Goal: Register for event/course

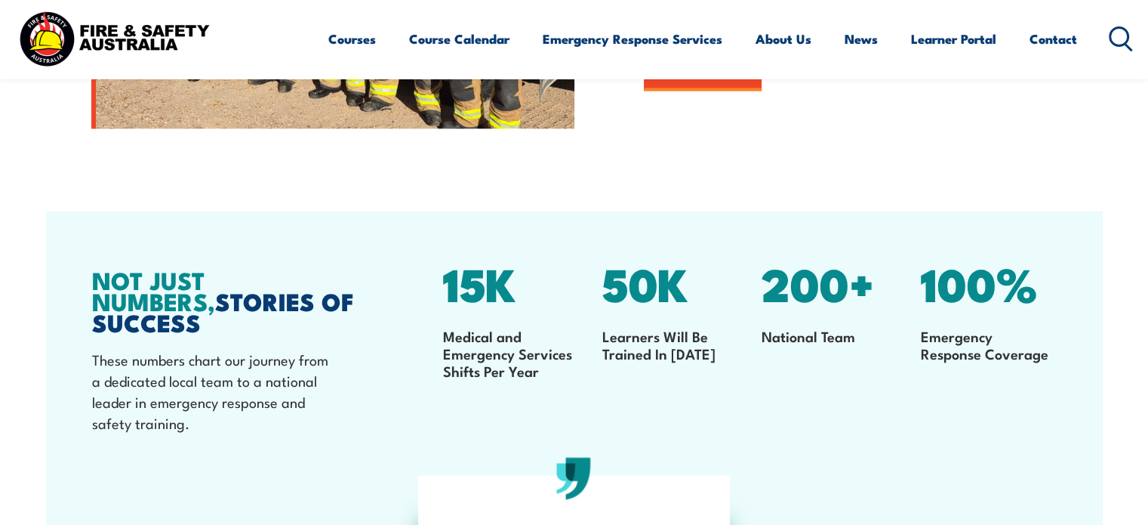
scroll to position [2264, 0]
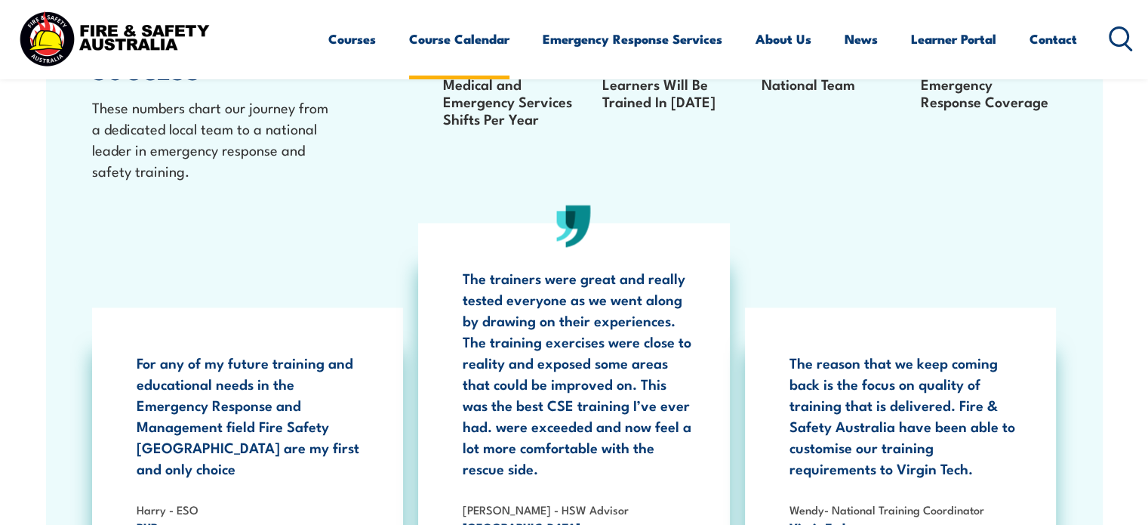
click at [459, 32] on link "Course Calendar" at bounding box center [459, 39] width 100 height 40
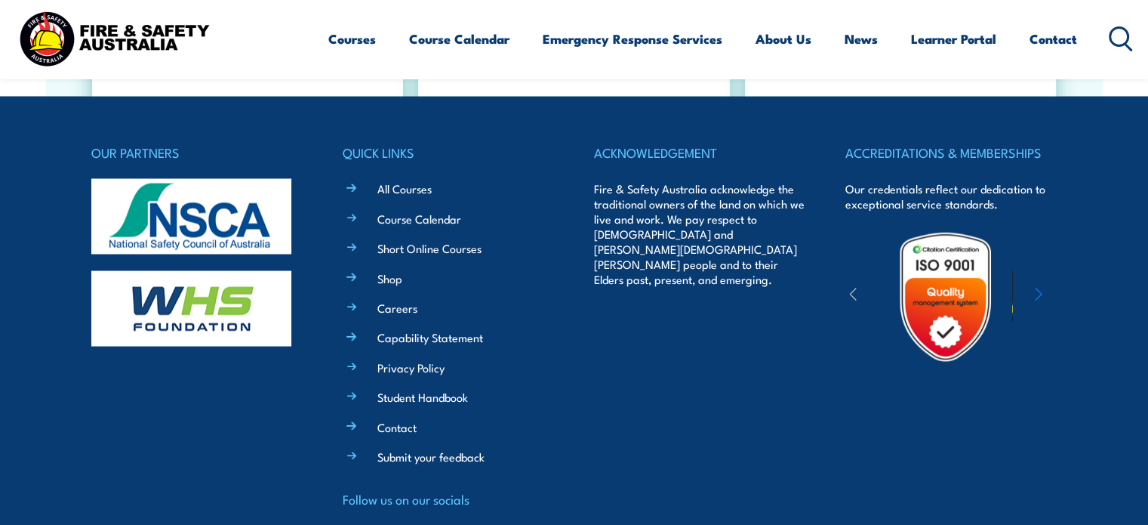
scroll to position [2790, 0]
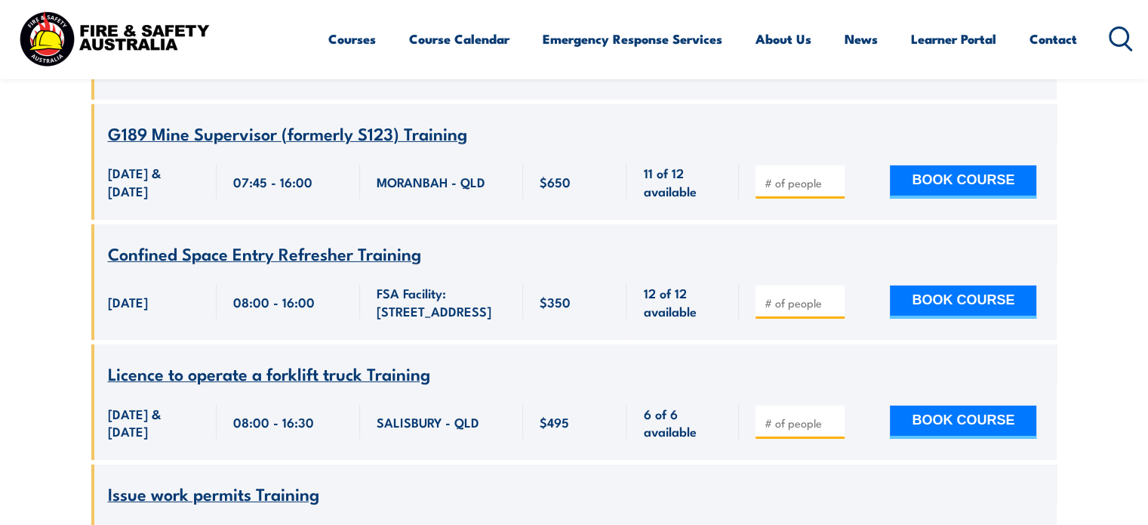
scroll to position [59152, 0]
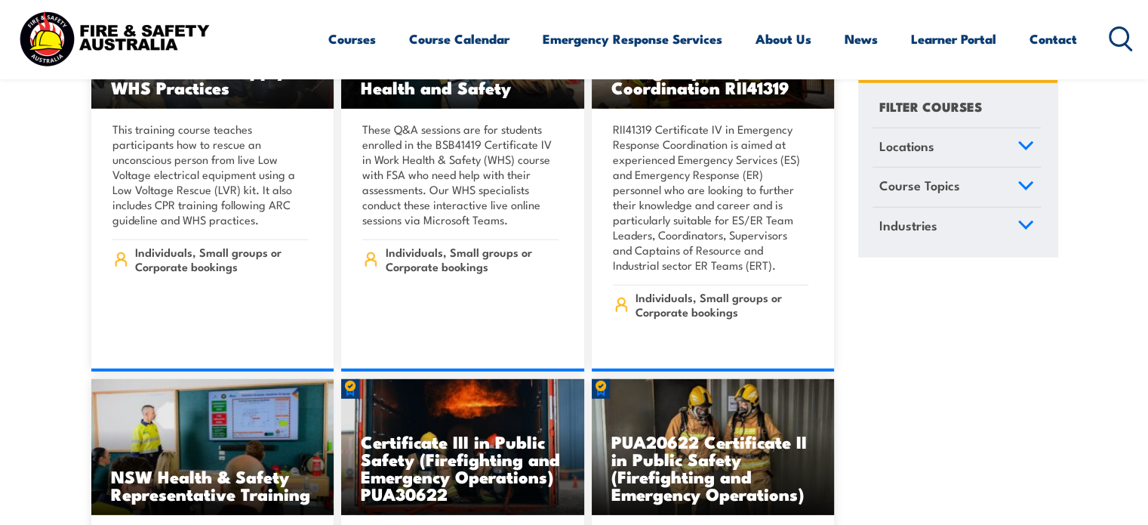
scroll to position [4529, 0]
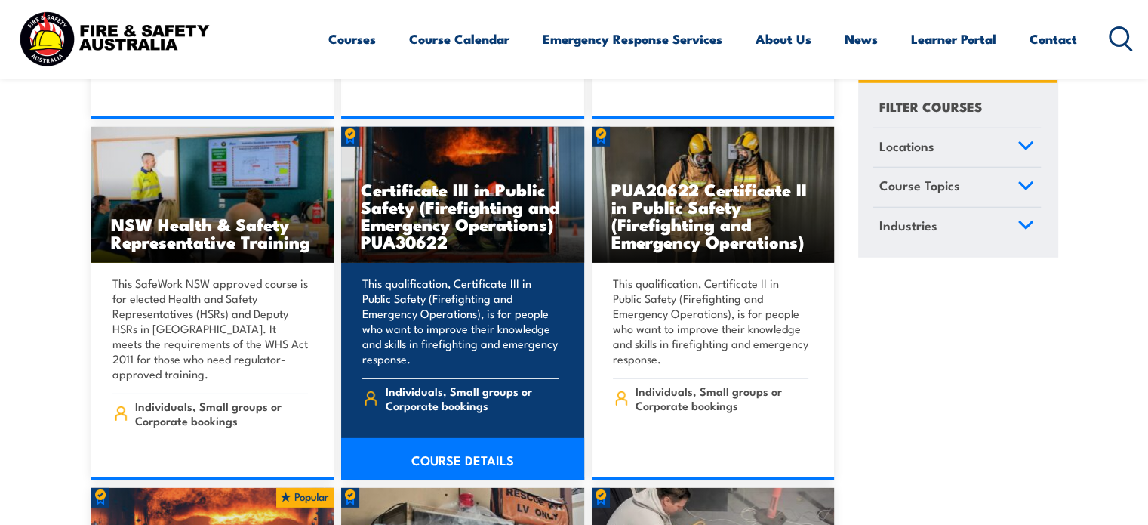
click at [498, 306] on p "This qualification, Certificate III in Public Safety (Firefighting and Emergenc…" at bounding box center [460, 320] width 196 height 91
click at [472, 180] on h3 "Certificate III in Public Safety (Firefighting and Emergency Operations) PUA306…" at bounding box center [463, 214] width 204 height 69
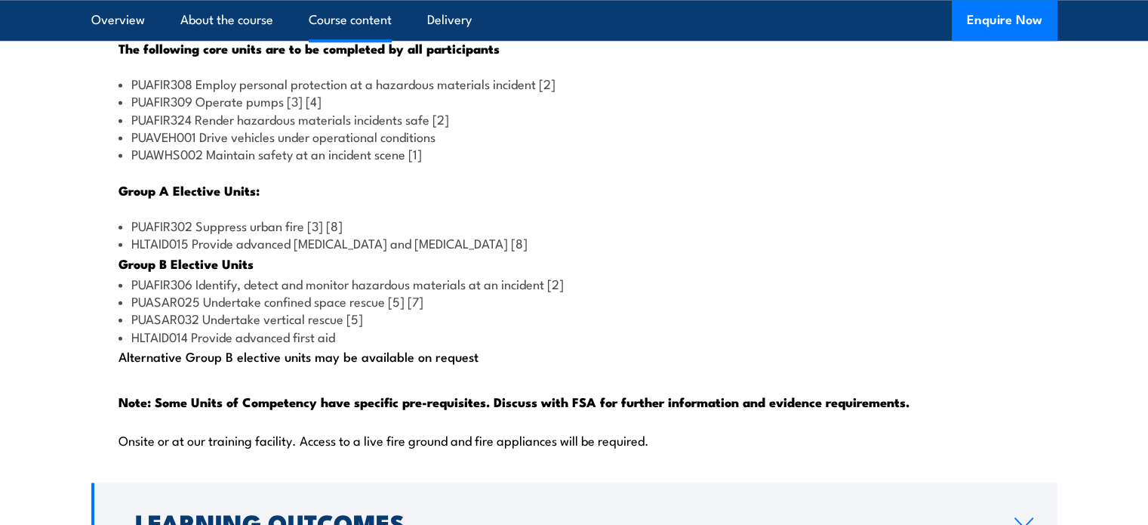
scroll to position [1761, 0]
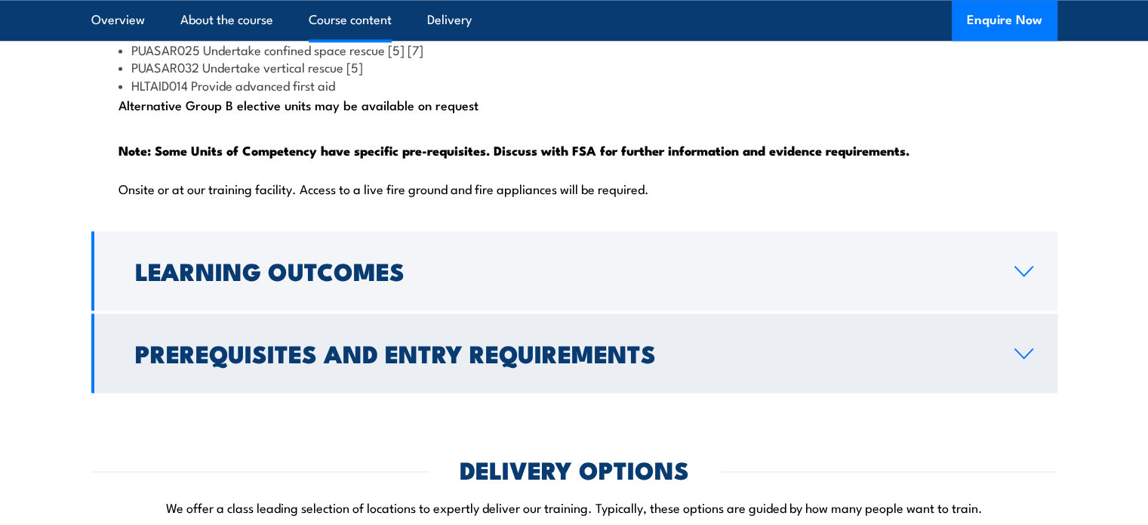
click at [989, 373] on link "Prerequisites and Entry Requirements" at bounding box center [574, 352] width 966 height 79
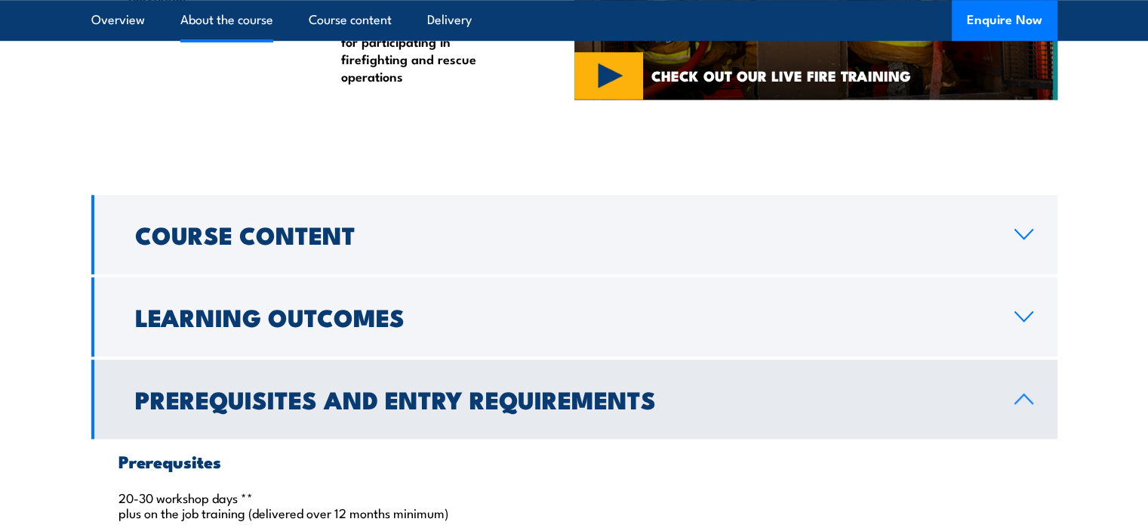
scroll to position [1295, 0]
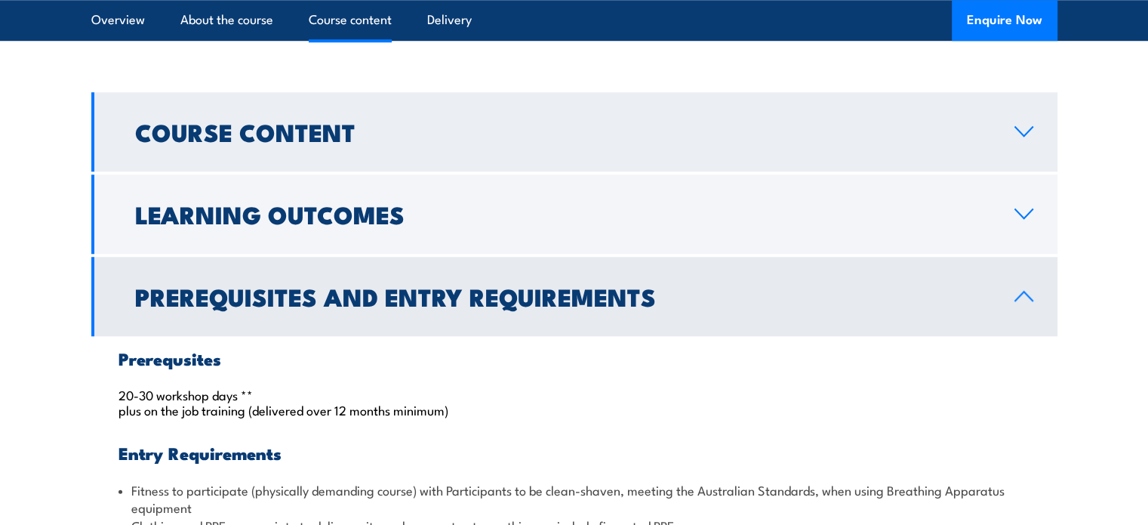
click at [192, 142] on h2 "Course Content" at bounding box center [562, 131] width 855 height 21
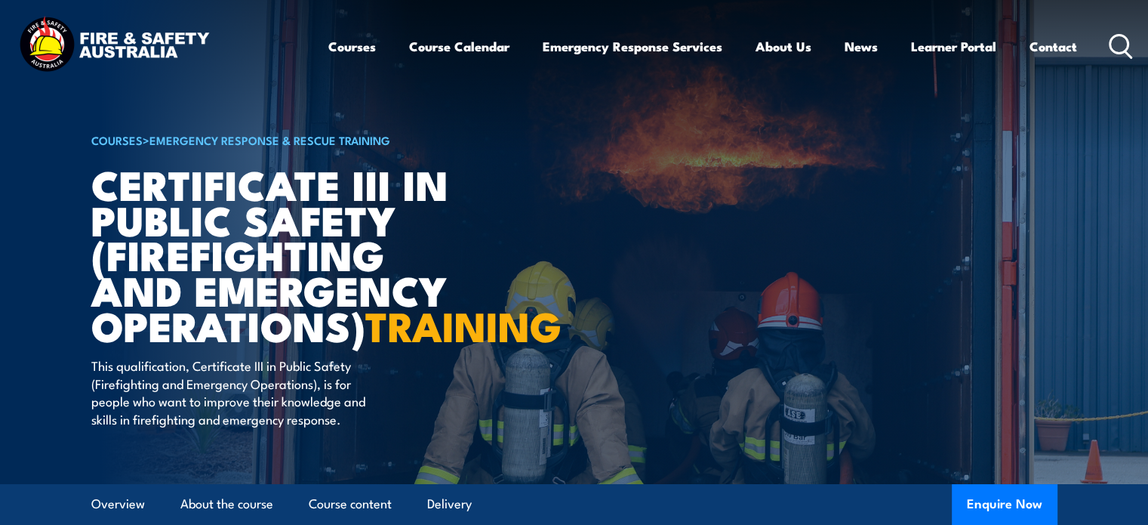
scroll to position [503, 0]
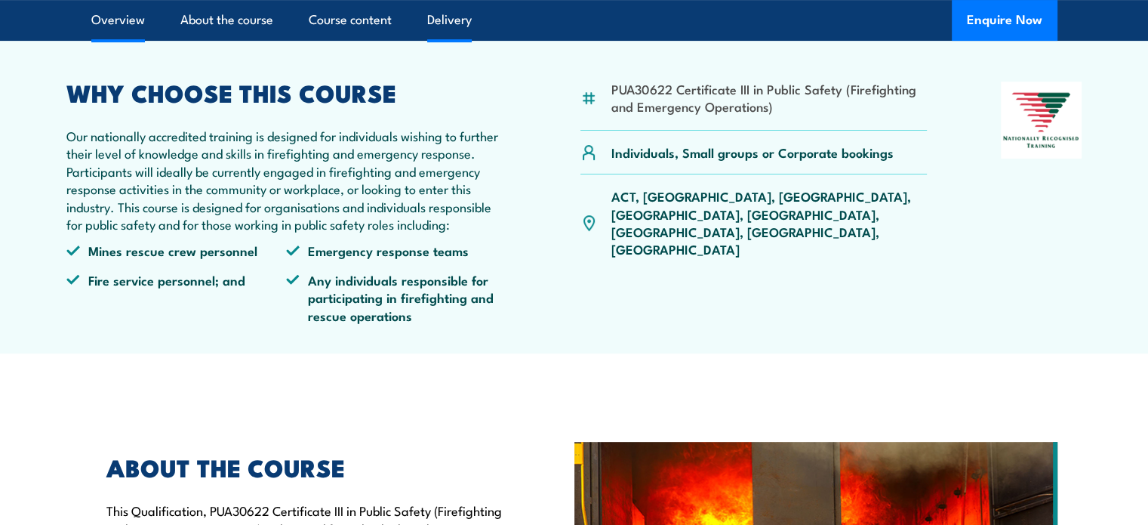
click at [454, 40] on link "Delivery" at bounding box center [449, 20] width 45 height 40
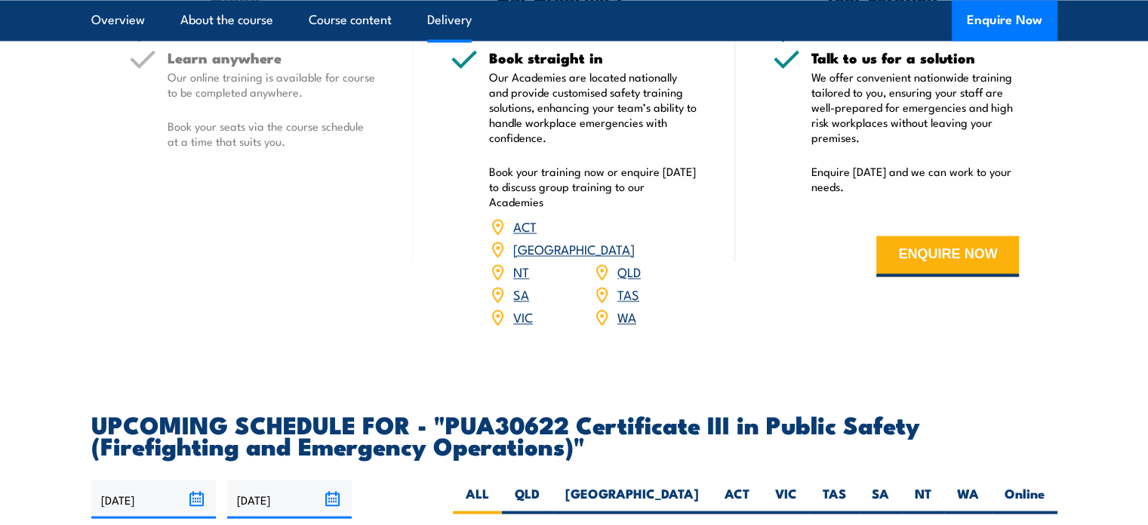
scroll to position [2662, 0]
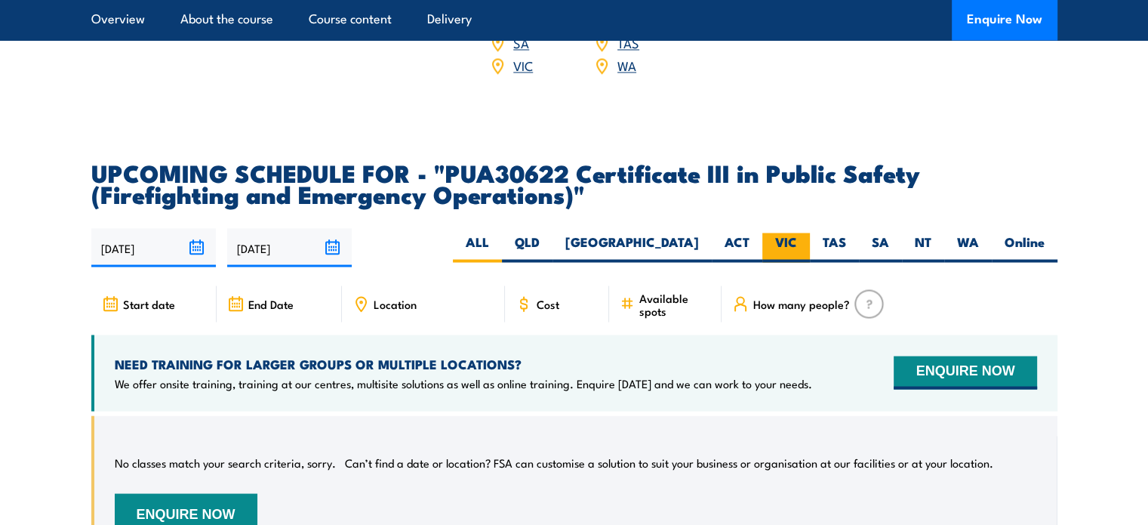
click at [777, 260] on label "VIC" at bounding box center [786, 246] width 48 height 29
click at [797, 242] on input "VIC" at bounding box center [802, 237] width 10 height 10
radio input "true"
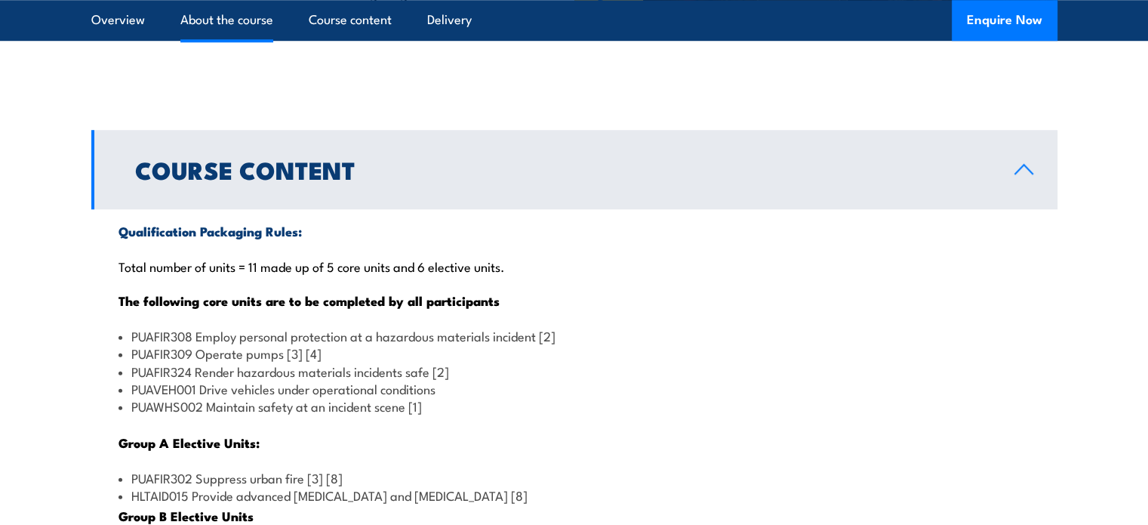
scroll to position [1006, 0]
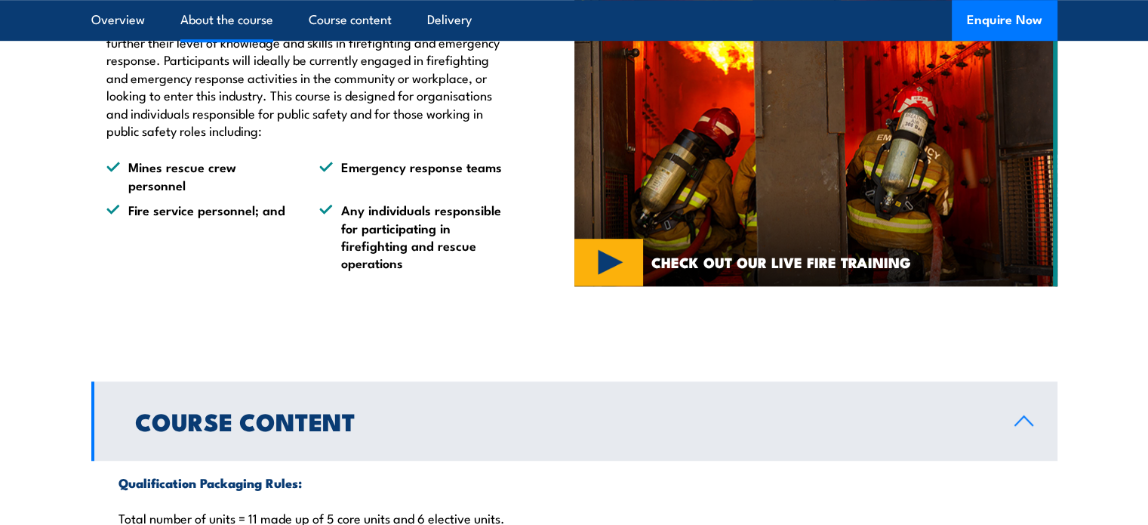
click at [591, 265] on img at bounding box center [815, 112] width 483 height 348
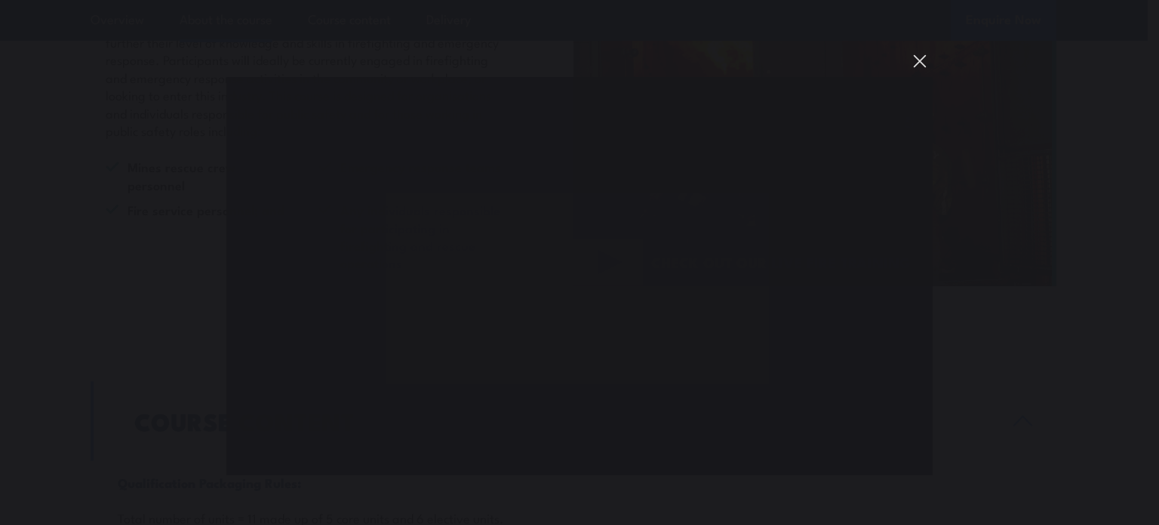
click at [927, 60] on button "You can close this modal content with the ESC key" at bounding box center [920, 61] width 26 height 26
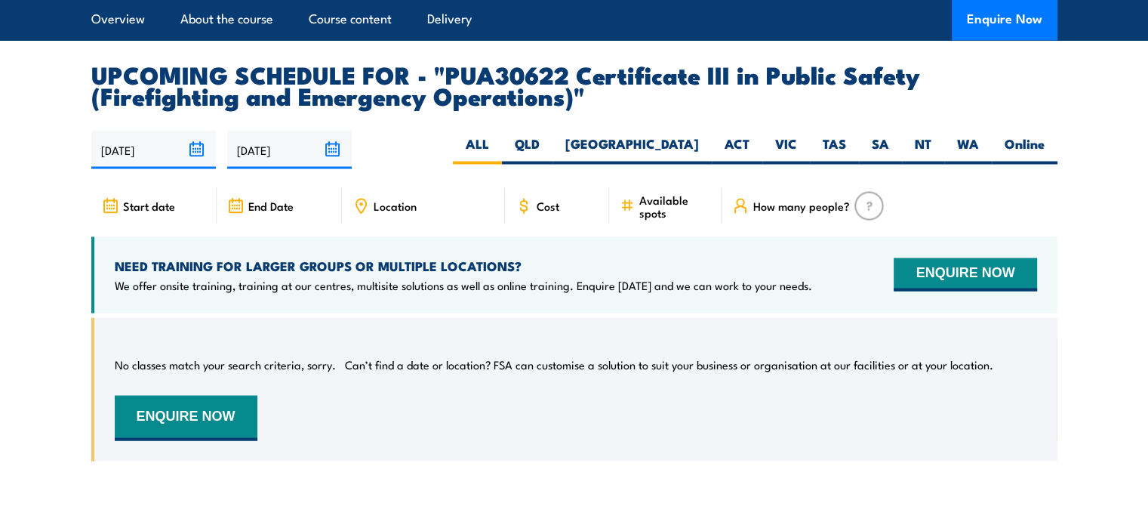
scroll to position [2767, 0]
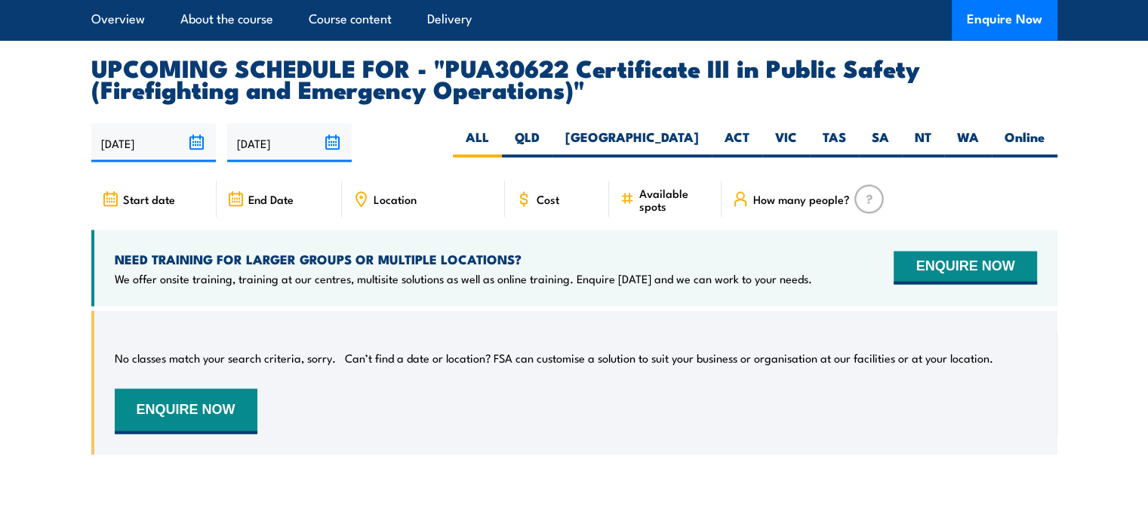
click at [341, 155] on input "27/03/2026" at bounding box center [289, 142] width 125 height 38
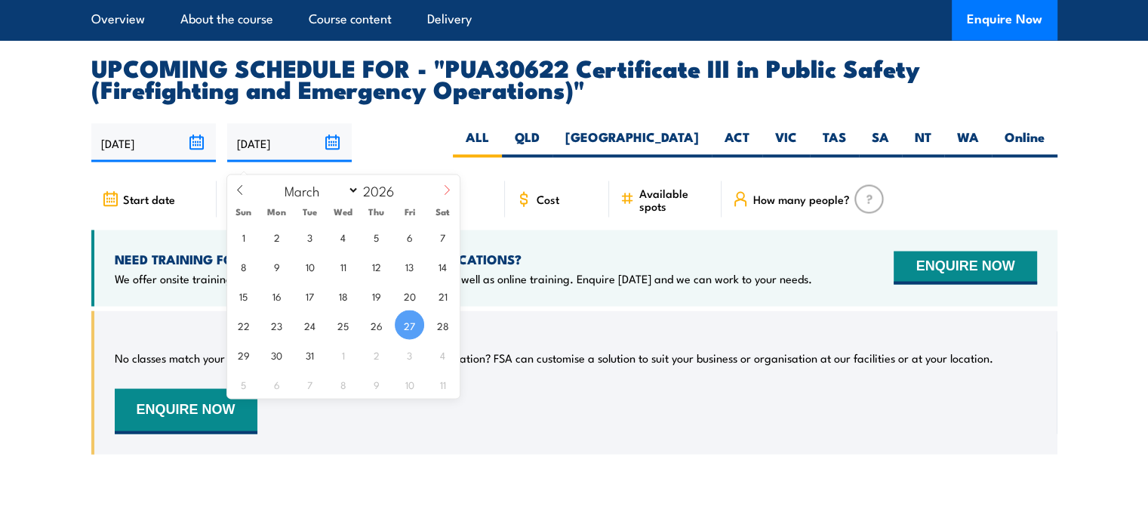
click at [451, 189] on icon at bounding box center [447, 189] width 11 height 11
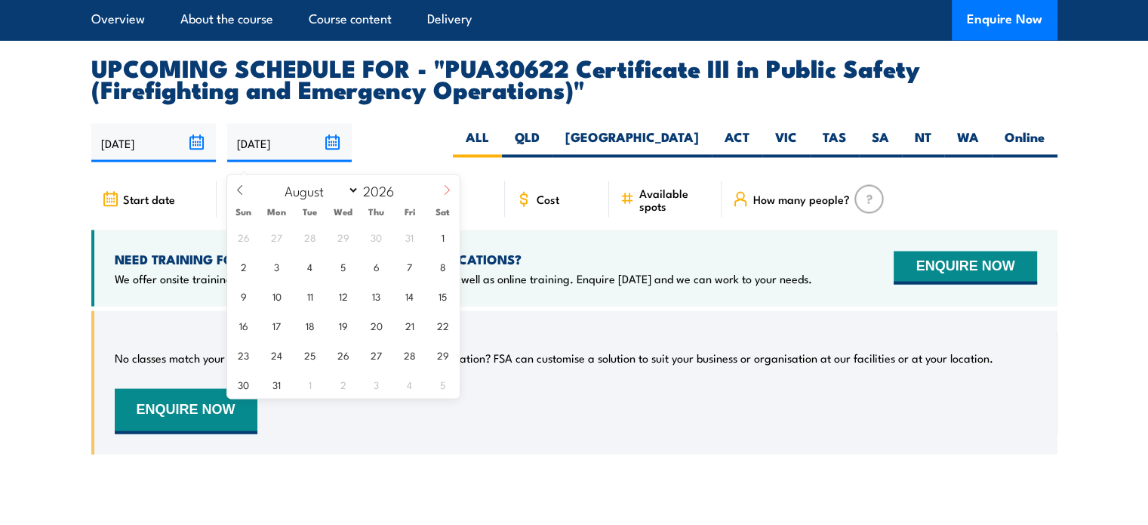
click at [451, 189] on icon at bounding box center [447, 189] width 11 height 11
select select "11"
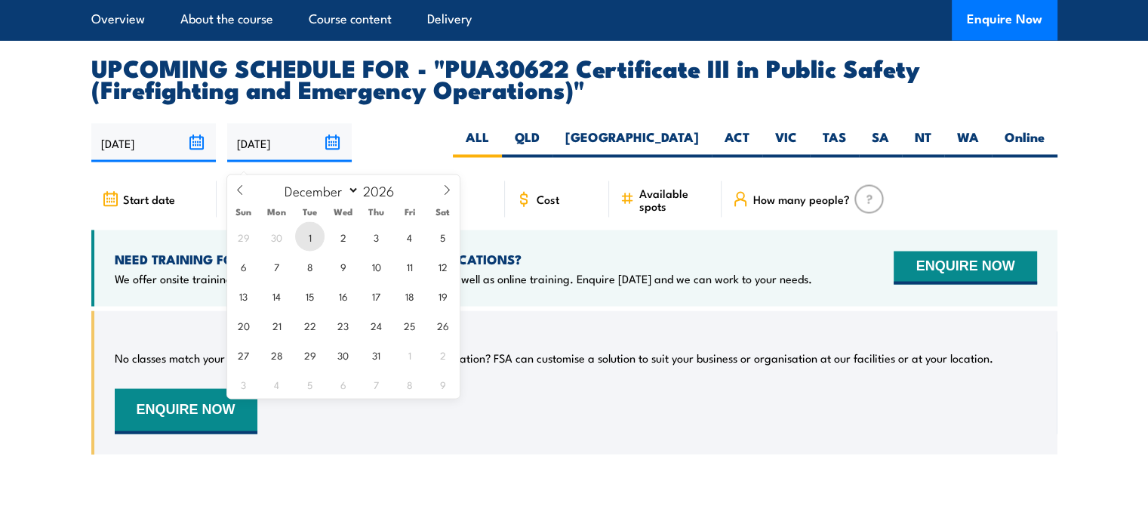
click at [319, 243] on span "1" at bounding box center [309, 235] width 29 height 29
type input "[DATE]"
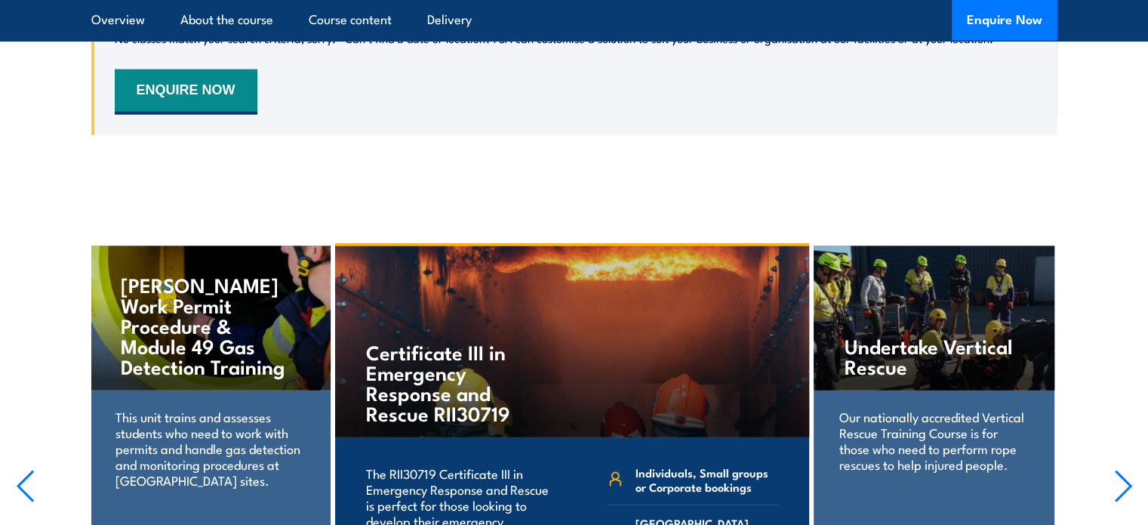
scroll to position [3887, 0]
